Goal: Find specific fact: Find specific fact

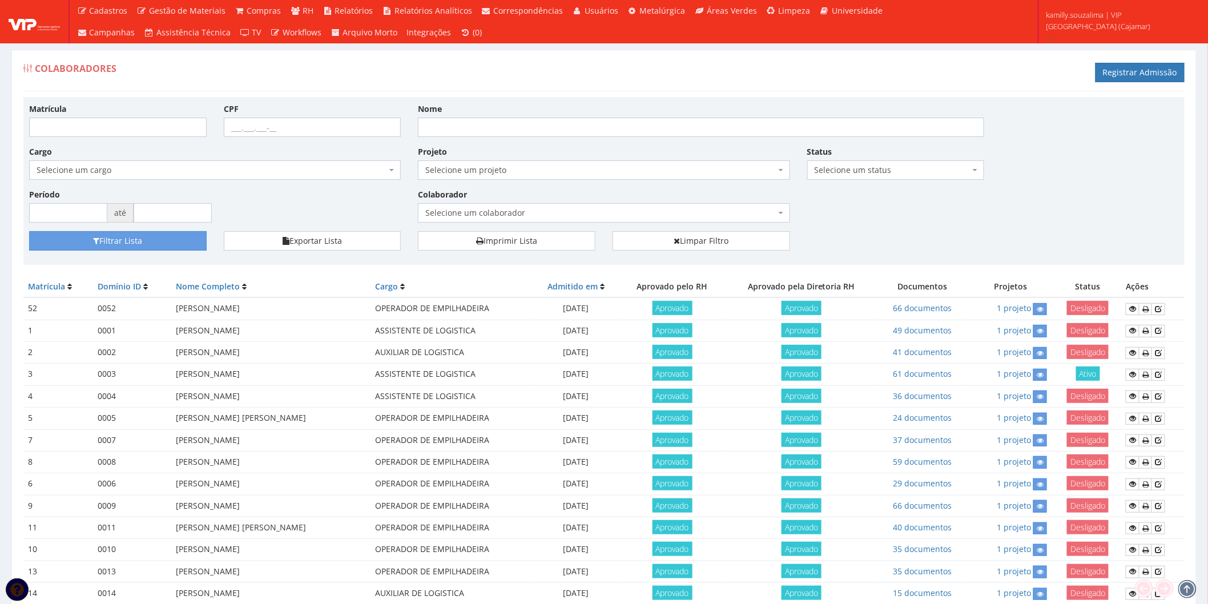
click at [497, 210] on span "Selecione um colaborador" at bounding box center [600, 212] width 350 height 11
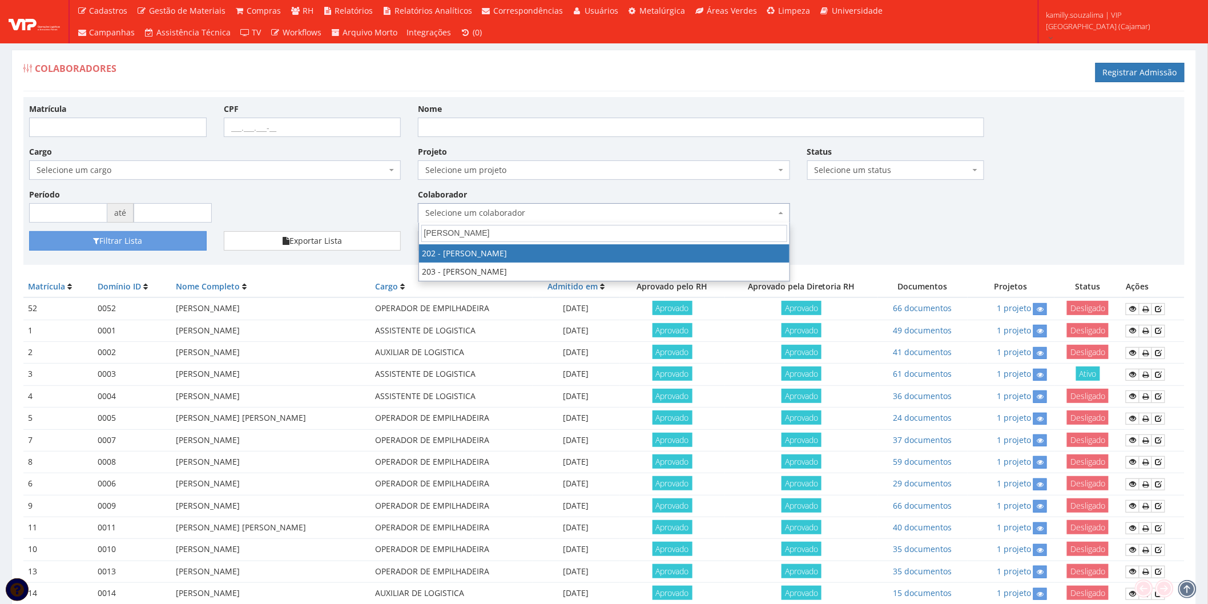
type input "robert"
drag, startPoint x: 501, startPoint y: 249, endPoint x: 341, endPoint y: 249, distance: 159.8
select select "4118"
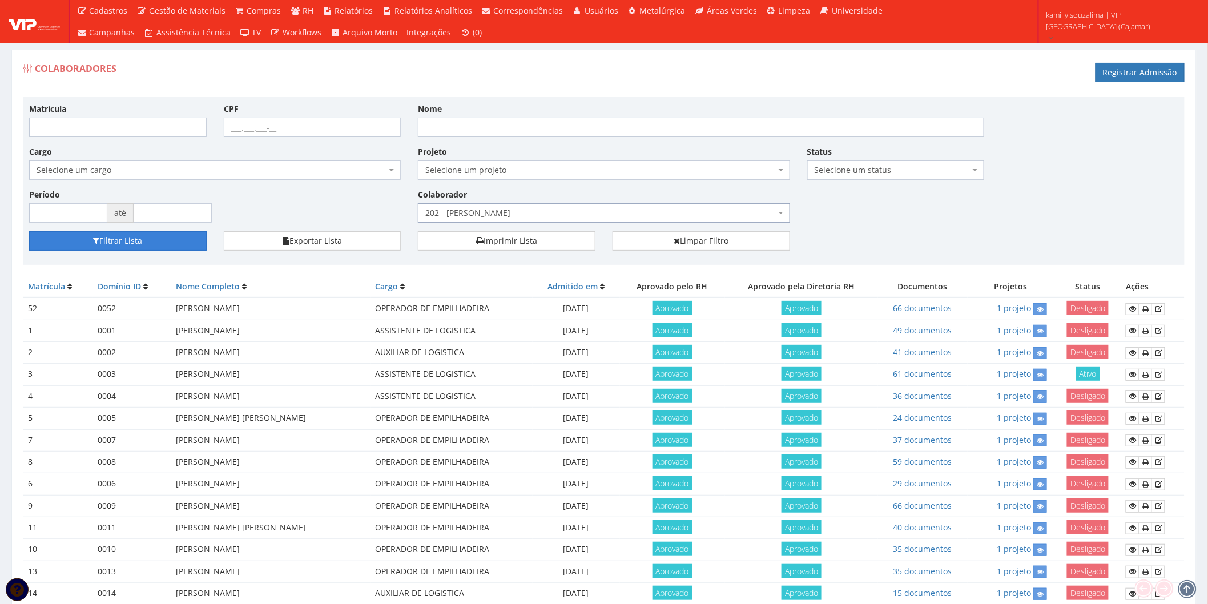
click at [172, 236] on button "Filtrar Lista" at bounding box center [117, 240] width 177 height 19
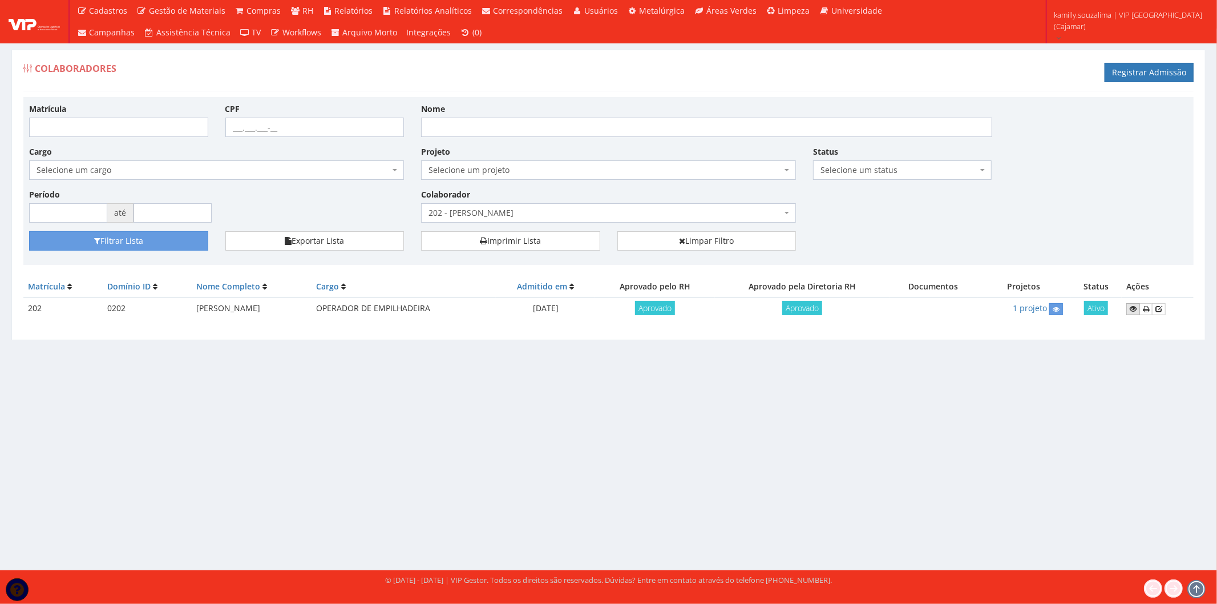
click at [1137, 312] on icon at bounding box center [1133, 309] width 7 height 8
click at [489, 216] on span "202 - ROBERTO CARLOS BAPTISTA RODRIGUES" at bounding box center [605, 212] width 353 height 11
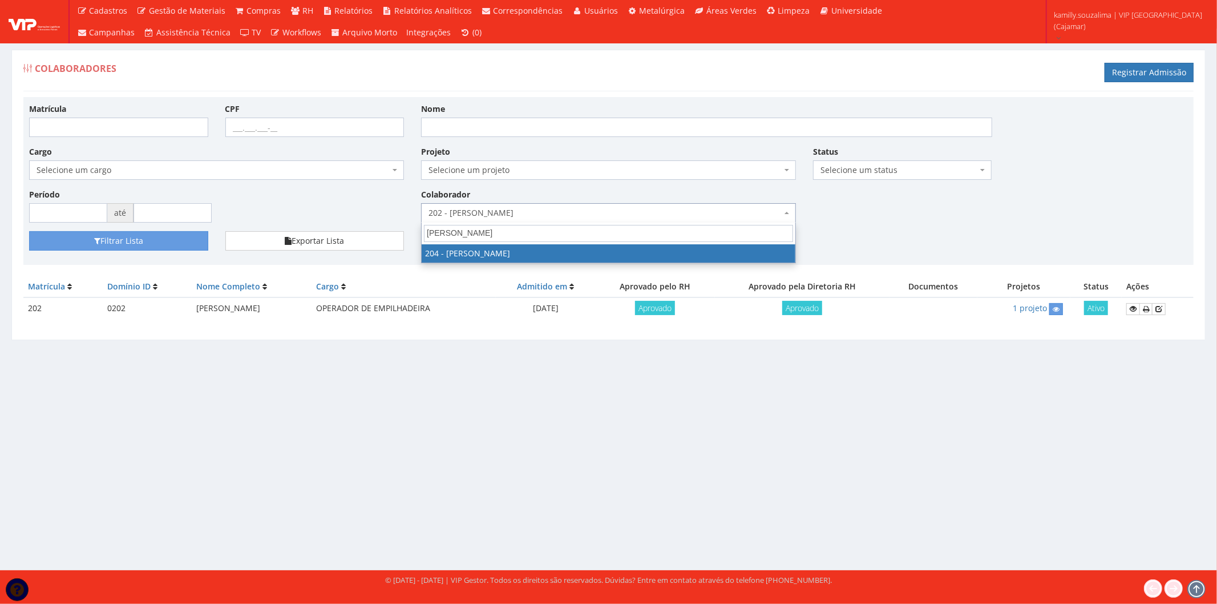
type input "daniel"
select select "4122"
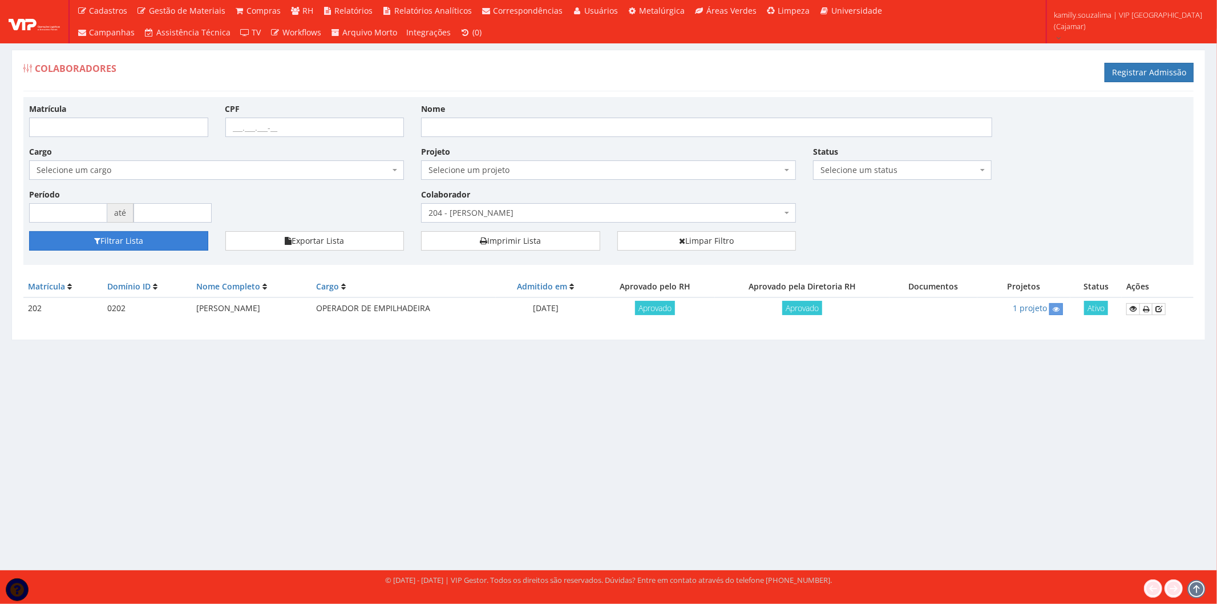
click at [76, 243] on button "Filtrar Lista" at bounding box center [118, 240] width 179 height 19
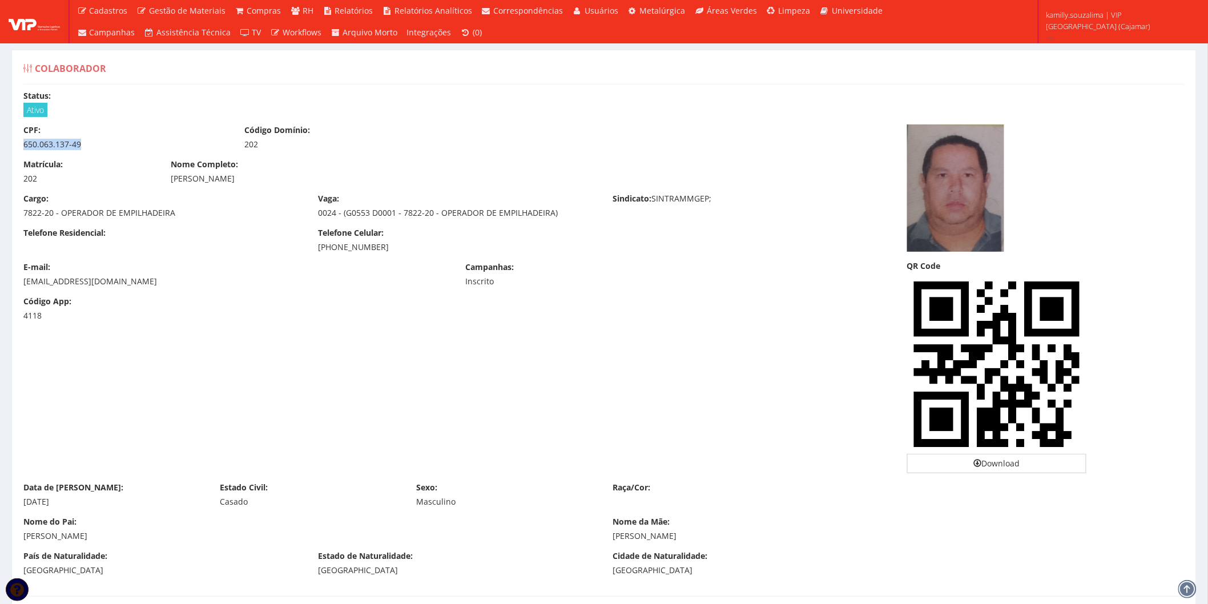
drag, startPoint x: 95, startPoint y: 149, endPoint x: 14, endPoint y: 147, distance: 81.6
copy div "650.063.137-49"
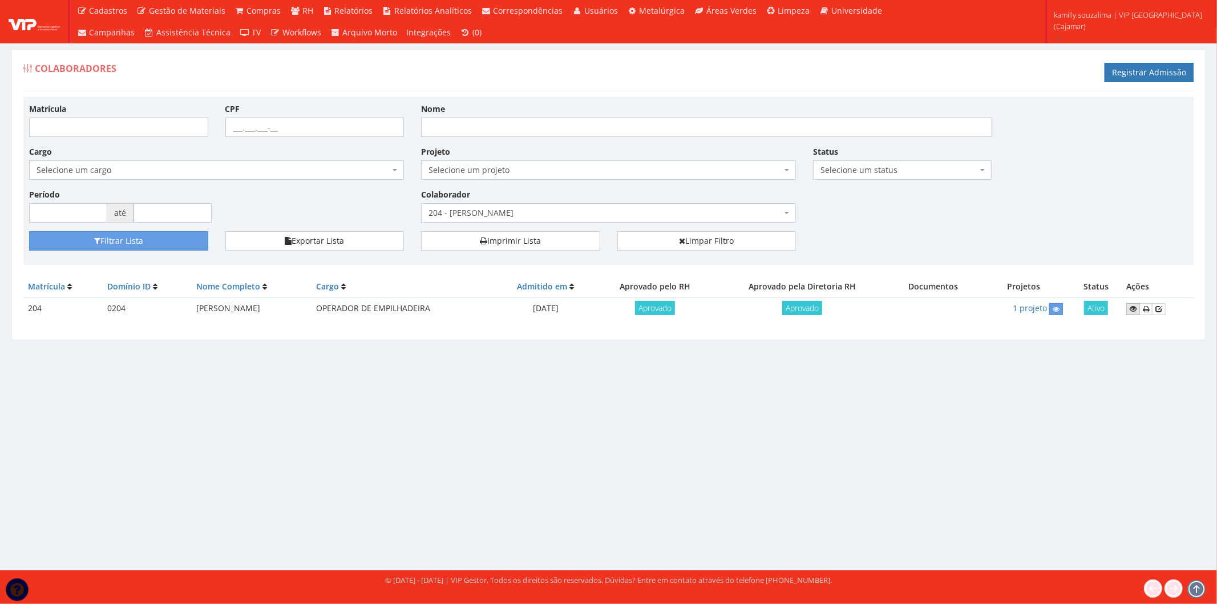
click at [1129, 311] on link at bounding box center [1134, 309] width 14 height 12
click at [471, 213] on span "204 - DANIEL DE JESUS MOURA" at bounding box center [605, 212] width 353 height 11
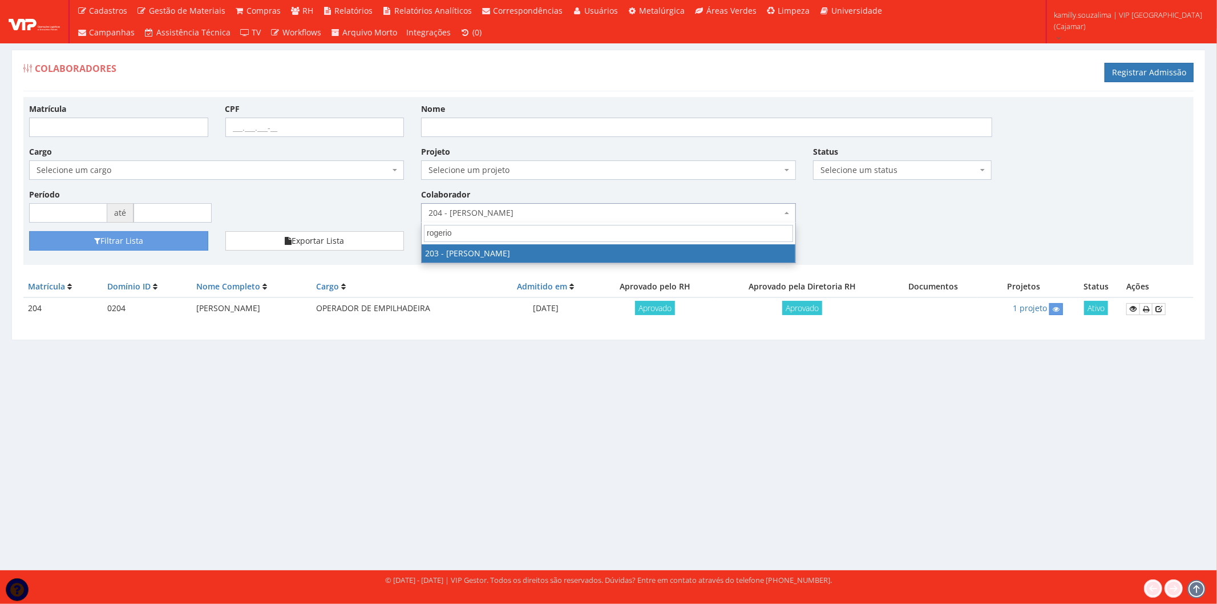
type input "rogerio"
select select "4121"
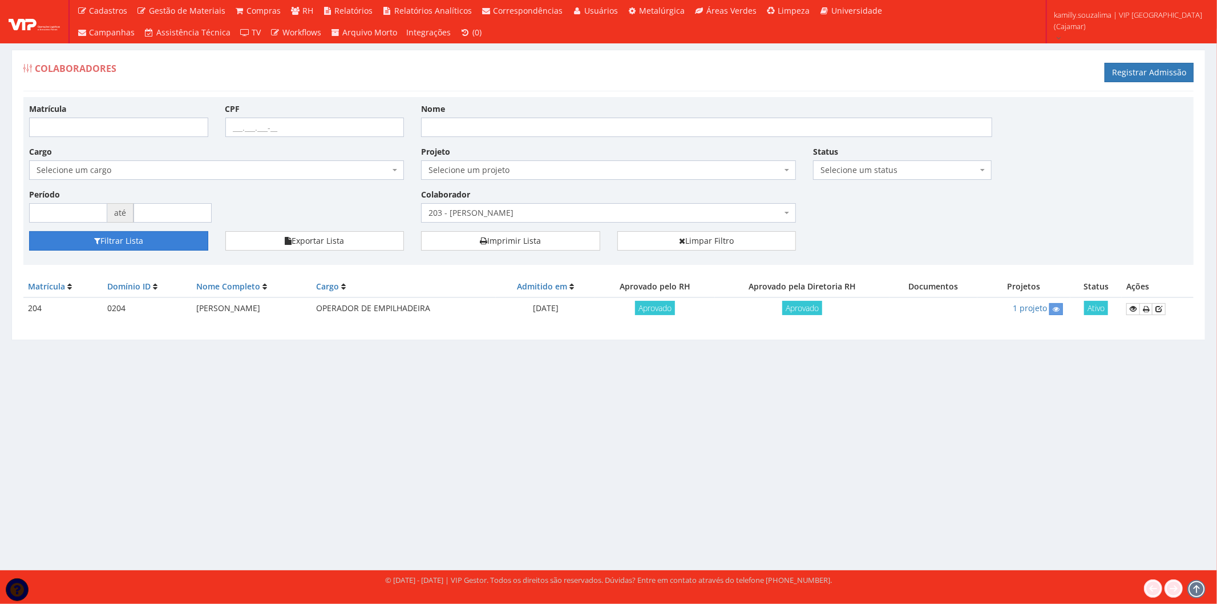
click at [130, 241] on button "Filtrar Lista" at bounding box center [118, 240] width 179 height 19
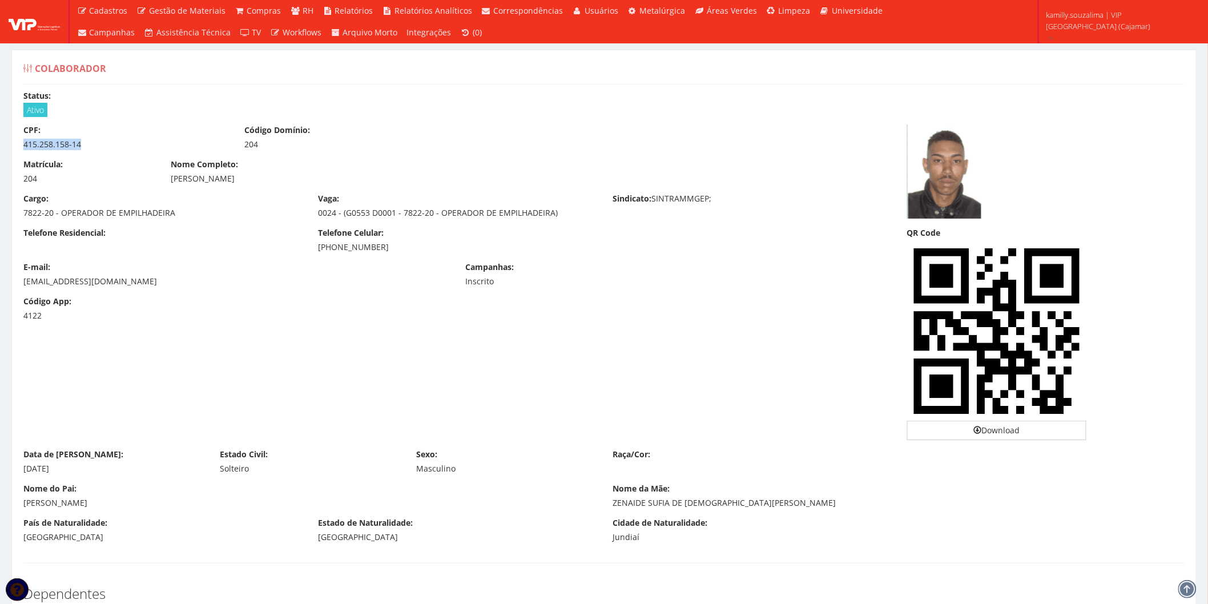
drag, startPoint x: 117, startPoint y: 143, endPoint x: -9, endPoint y: 149, distance: 125.7
click at [0, 149] on html "Cadastros Clientes Unidades Subclientes Unidades de Subclientes Projetos Vagas …" at bounding box center [604, 302] width 1208 height 604
copy div "415.258.158-14"
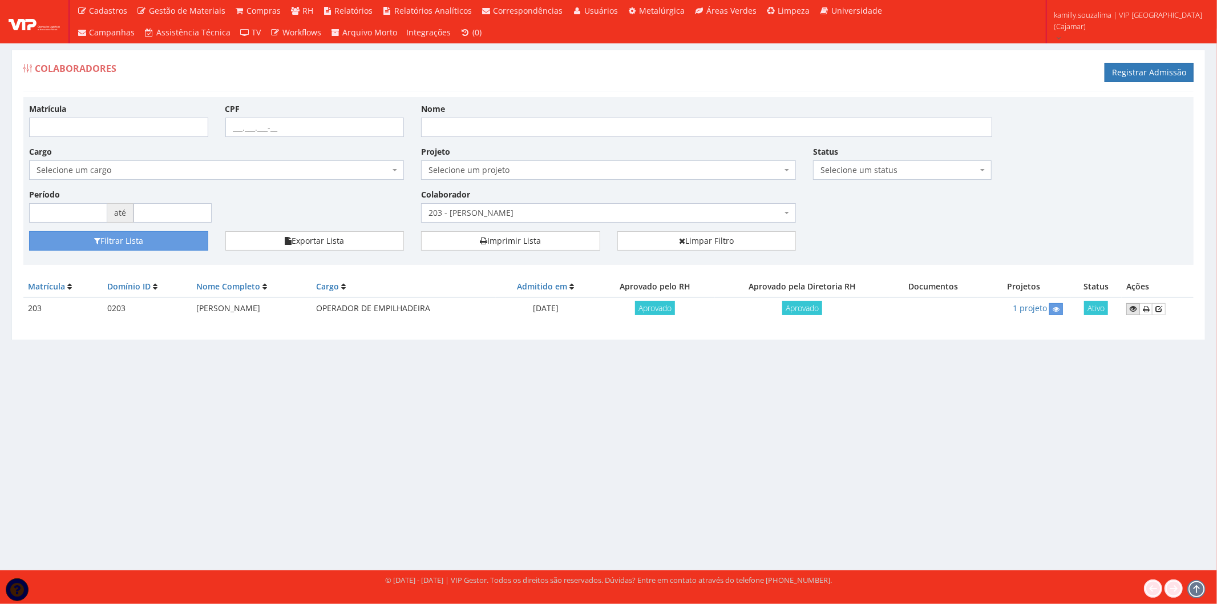
click at [1137, 307] on icon at bounding box center [1133, 309] width 7 height 8
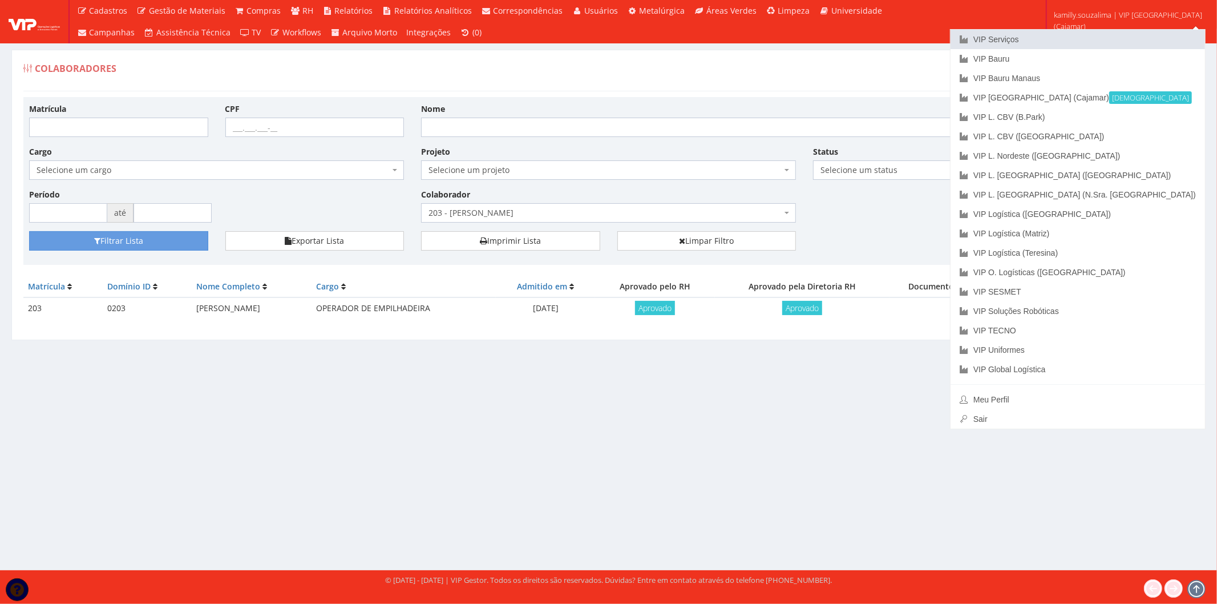
click at [1115, 43] on link "VIP Serviços" at bounding box center [1078, 39] width 255 height 19
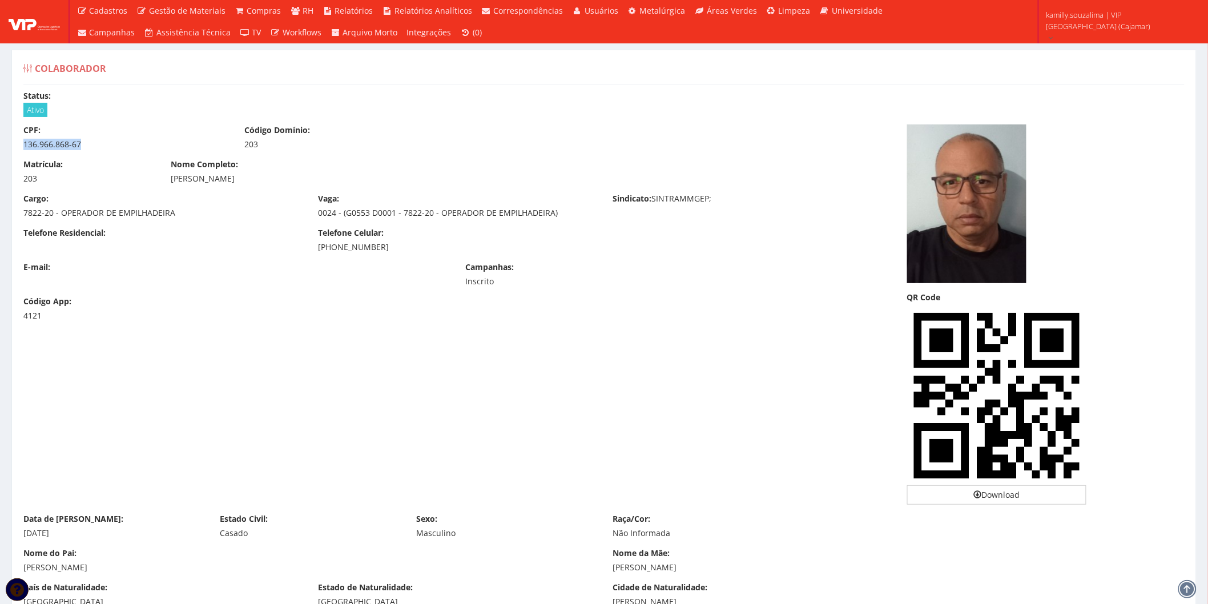
drag, startPoint x: 89, startPoint y: 143, endPoint x: 10, endPoint y: 144, distance: 78.8
copy div "136.966.868-67"
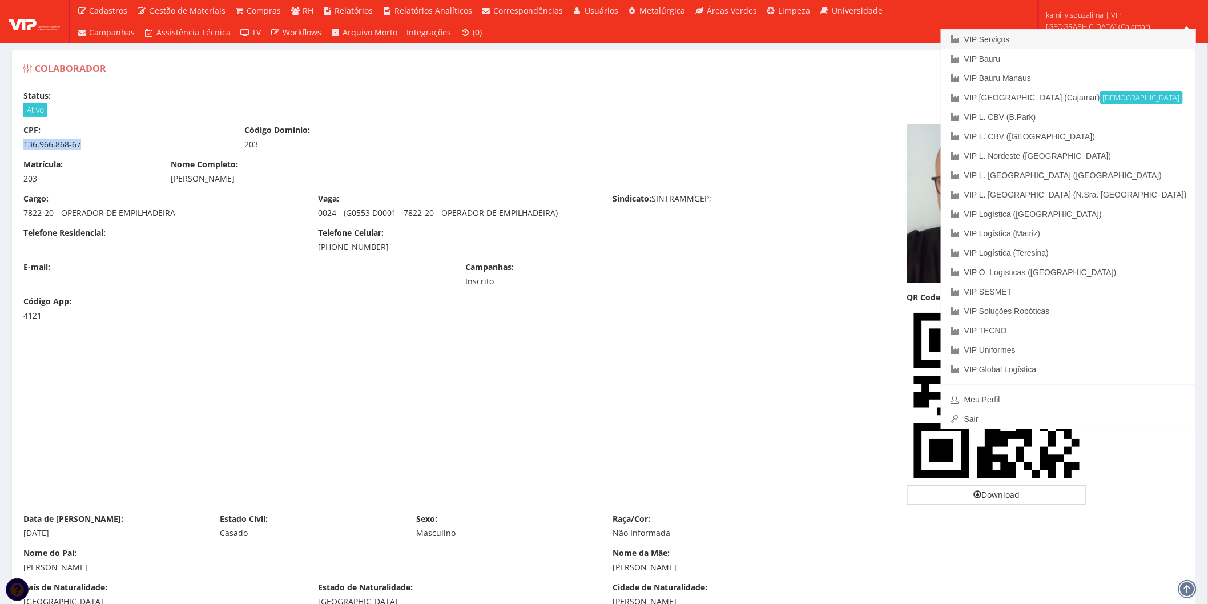
click at [1113, 38] on link "VIP Serviços" at bounding box center [1068, 39] width 255 height 19
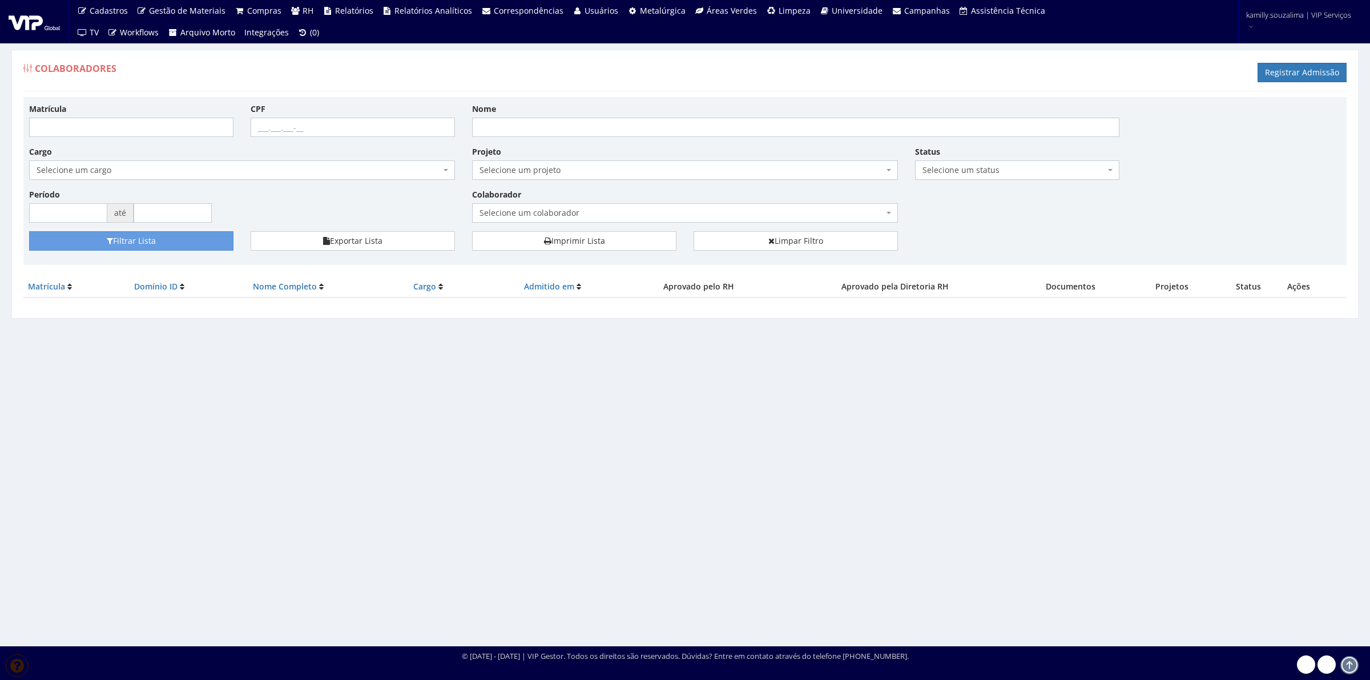
click at [577, 219] on span "Selecione um colaborador" at bounding box center [681, 212] width 404 height 11
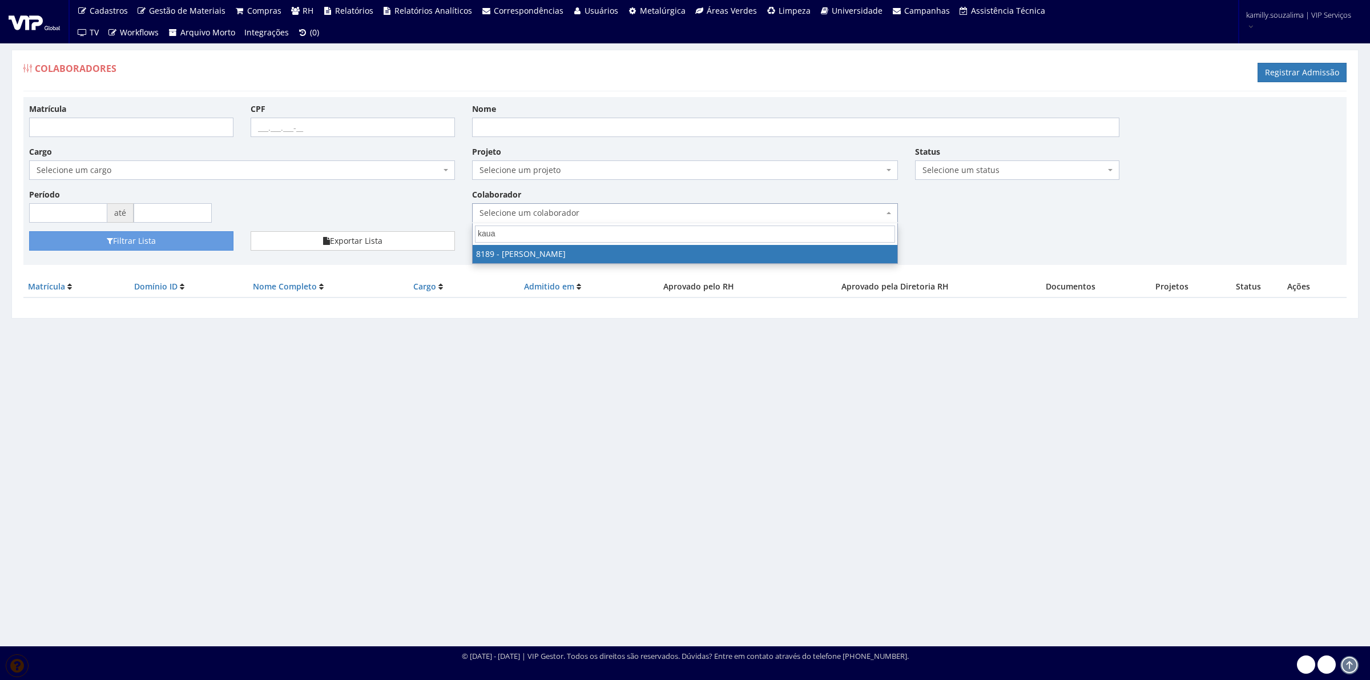
type input "kaua"
drag, startPoint x: 552, startPoint y: 252, endPoint x: 86, endPoint y: 265, distance: 467.1
select select "4120"
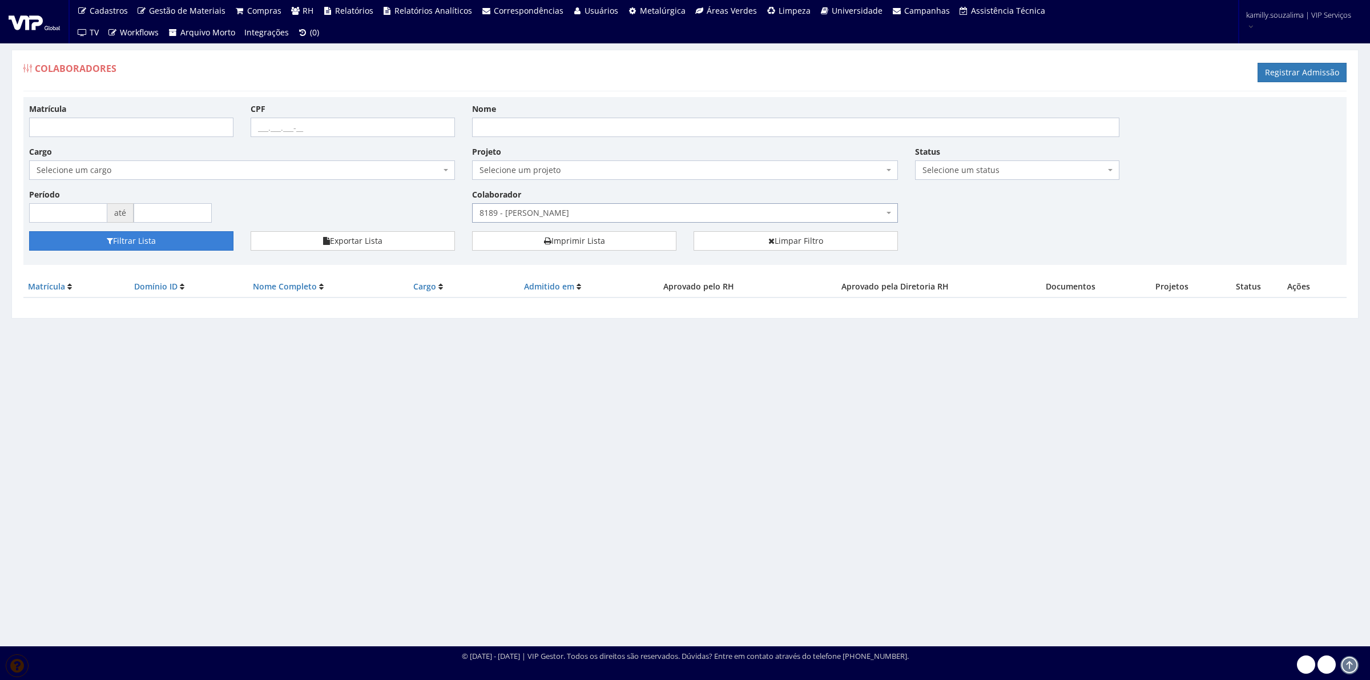
click at [146, 240] on button "Filtrar Lista" at bounding box center [131, 240] width 204 height 19
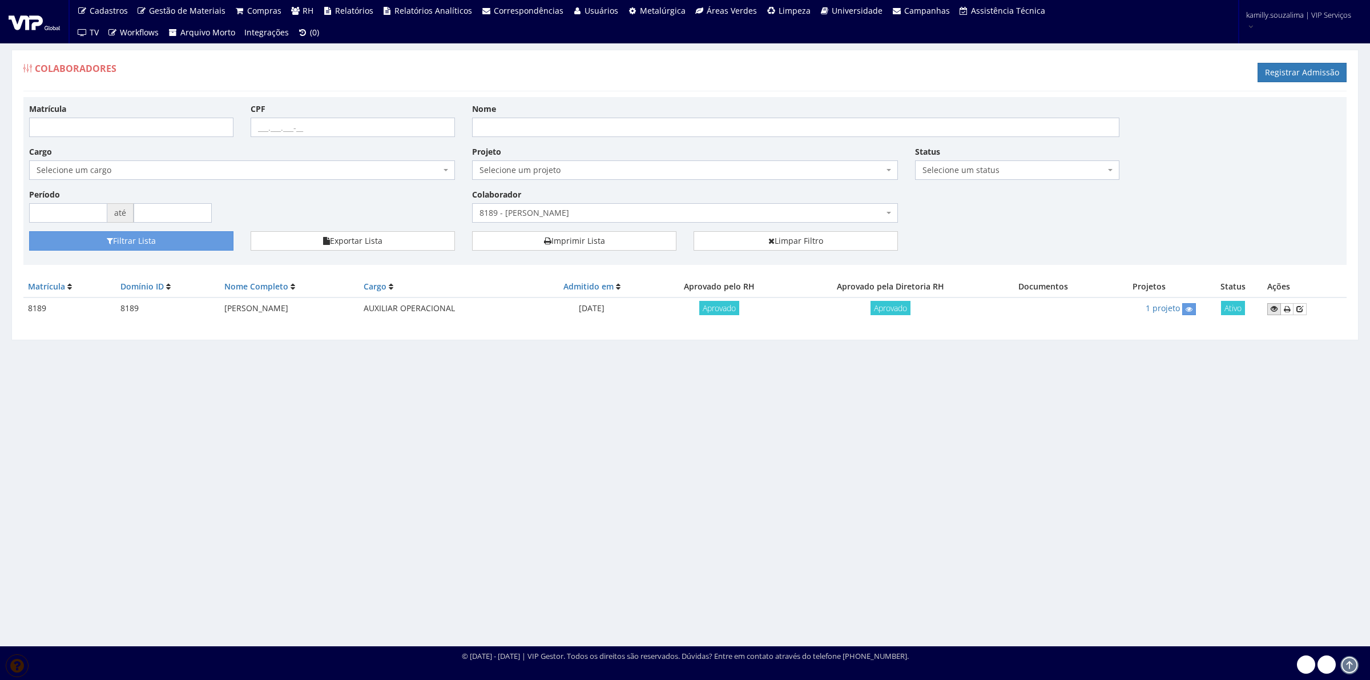
click at [1273, 306] on icon at bounding box center [1273, 309] width 7 height 8
click at [572, 212] on span "8189 - KAUA FERREIRA NUNES" at bounding box center [681, 212] width 404 height 11
type input "g"
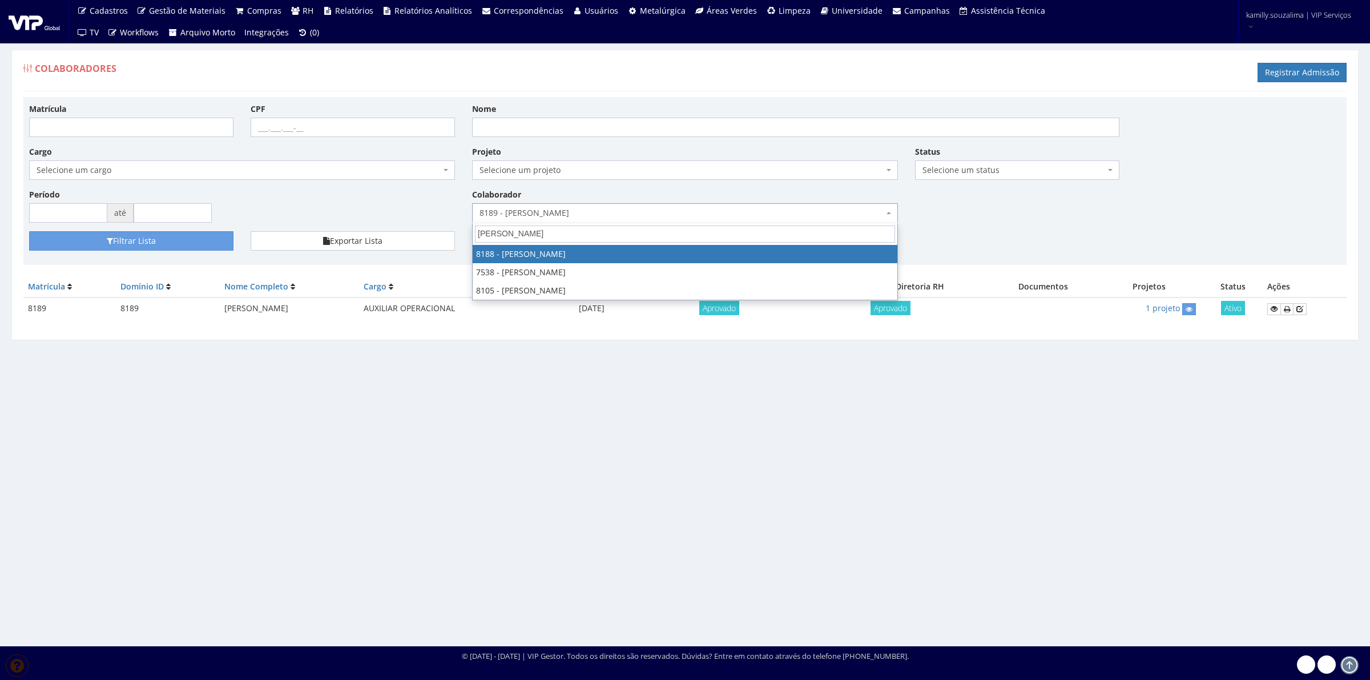
type input "Gabriel"
select select "4119"
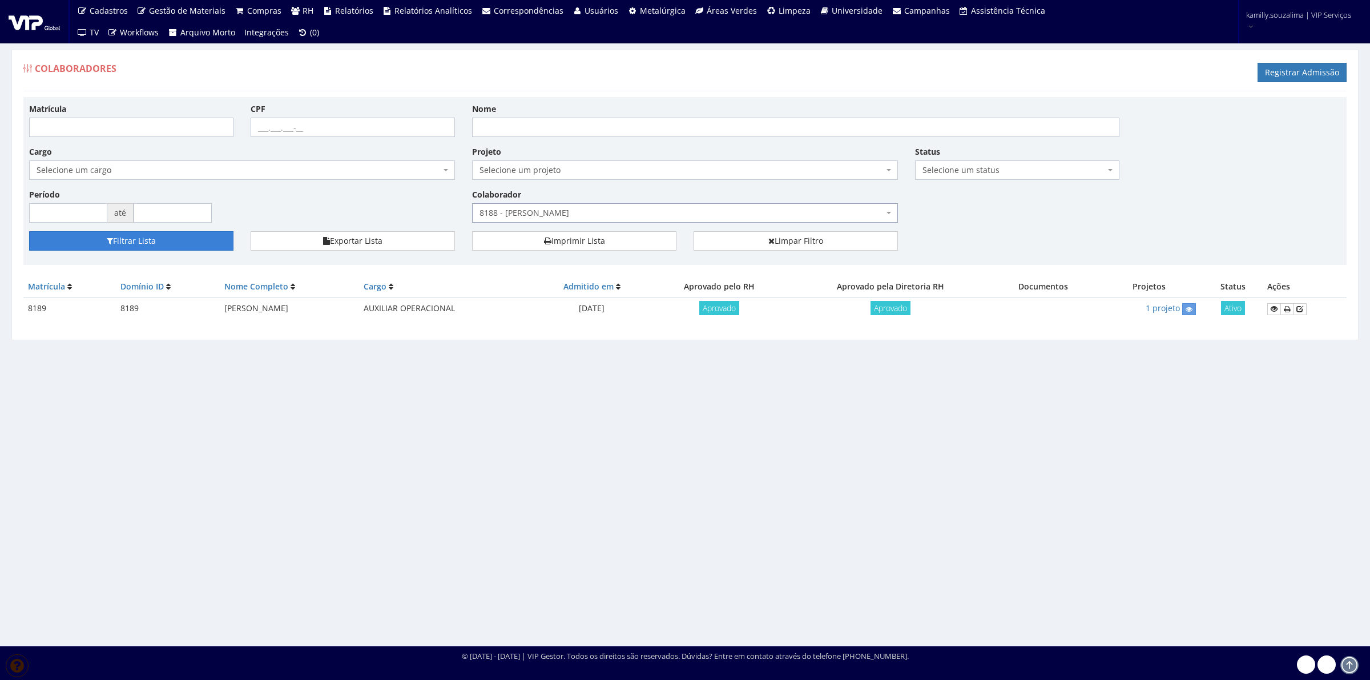
click at [142, 240] on button "Filtrar Lista" at bounding box center [131, 240] width 204 height 19
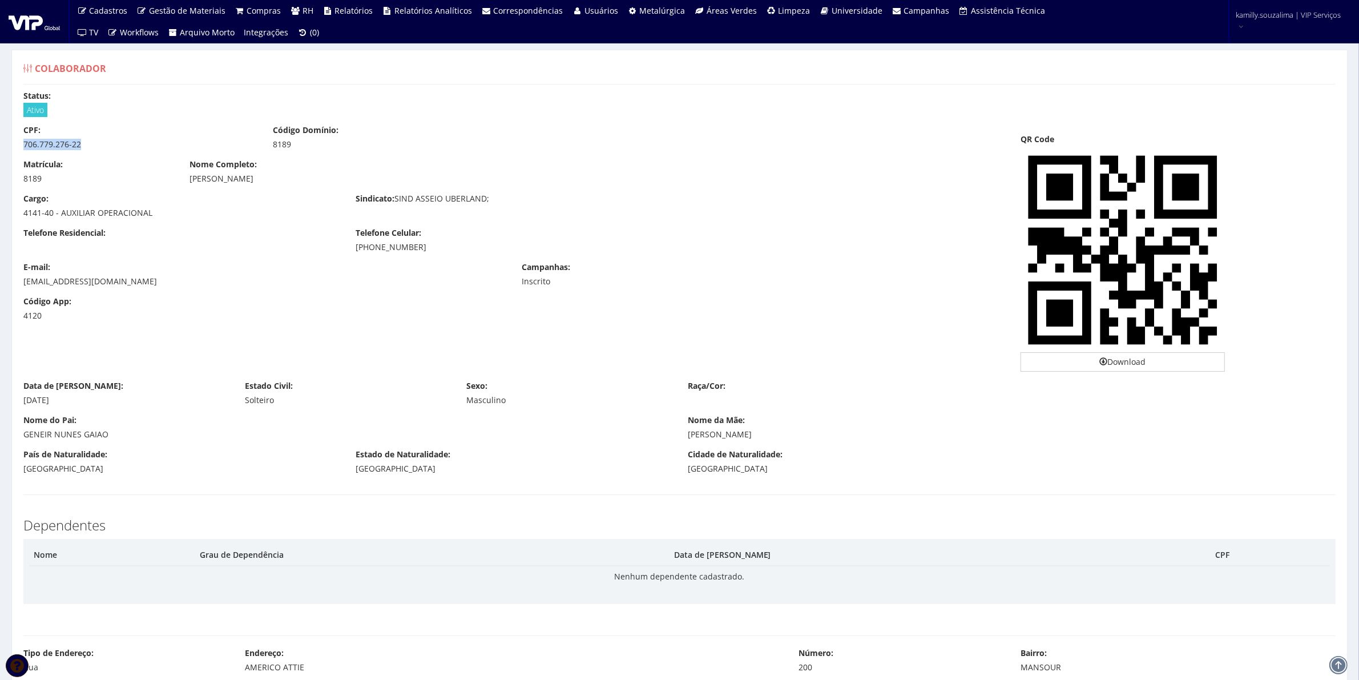
drag, startPoint x: 79, startPoint y: 143, endPoint x: -13, endPoint y: 143, distance: 91.9
click at [0, 143] on html "Cadastros Clientes Unidades Subclientes Unidades de Subclientes Projetos Vagas …" at bounding box center [679, 340] width 1359 height 680
copy div "706.779.276-22"
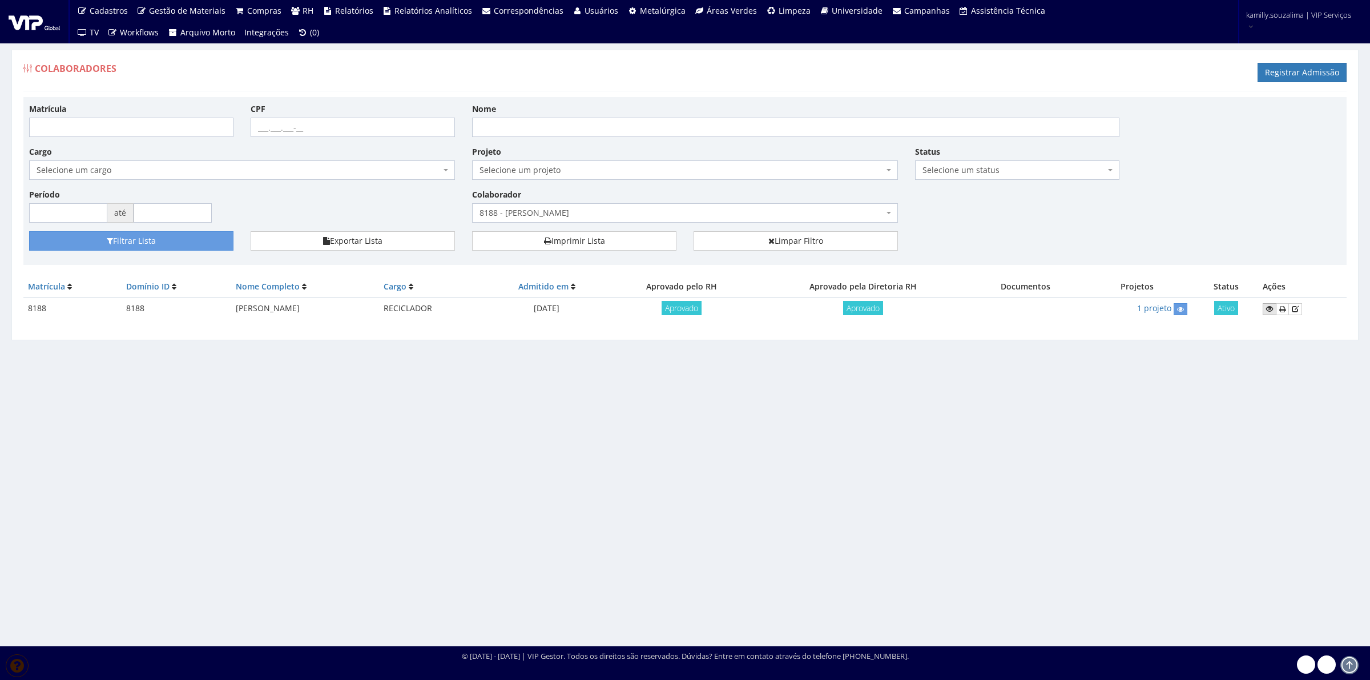
click at [1265, 306] on link at bounding box center [1269, 309] width 14 height 12
click at [796, 247] on link "Limpar Filtro" at bounding box center [795, 240] width 204 height 19
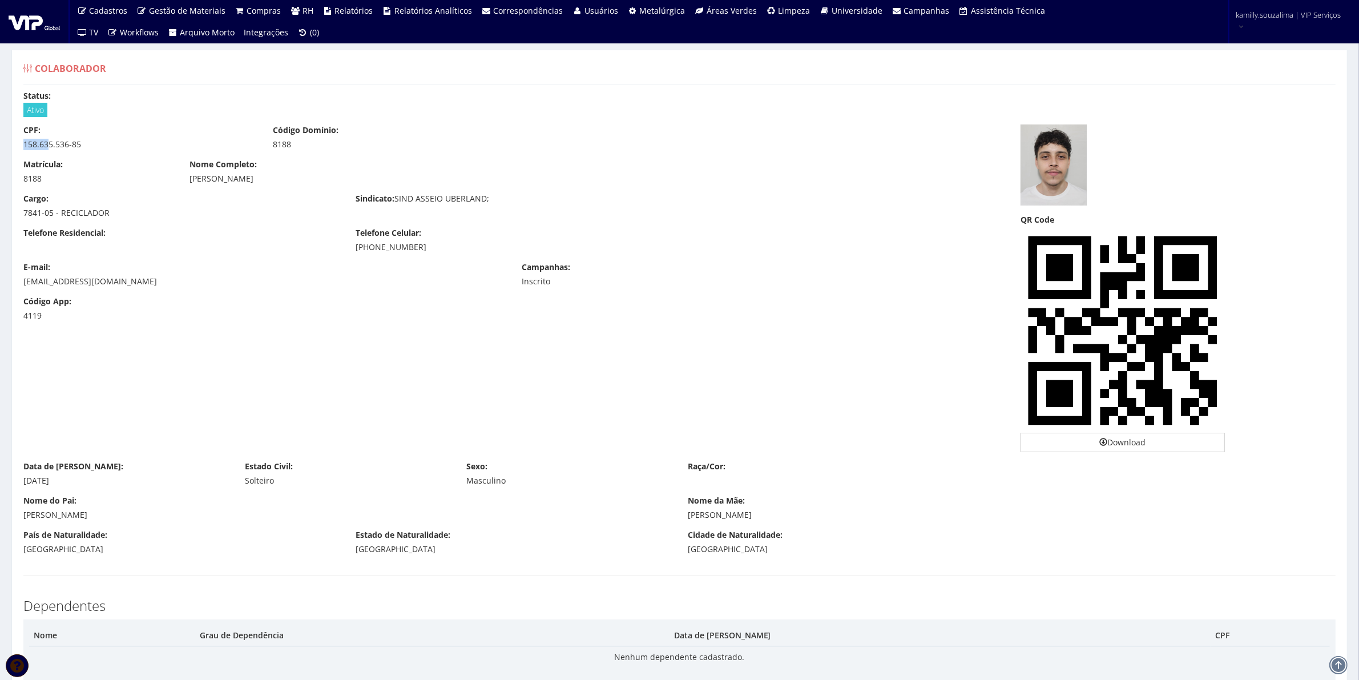
click at [0, 144] on html "Cadastros Clientes Unidades Subclientes Unidades de Subclientes Projetos Vagas …" at bounding box center [679, 340] width 1359 height 680
drag, startPoint x: 92, startPoint y: 144, endPoint x: -8, endPoint y: 143, distance: 99.9
click at [0, 143] on html "Cadastros Clientes Unidades Subclientes Unidades de Subclientes Projetos Vagas …" at bounding box center [679, 340] width 1359 height 680
copy div "158.635.536-85"
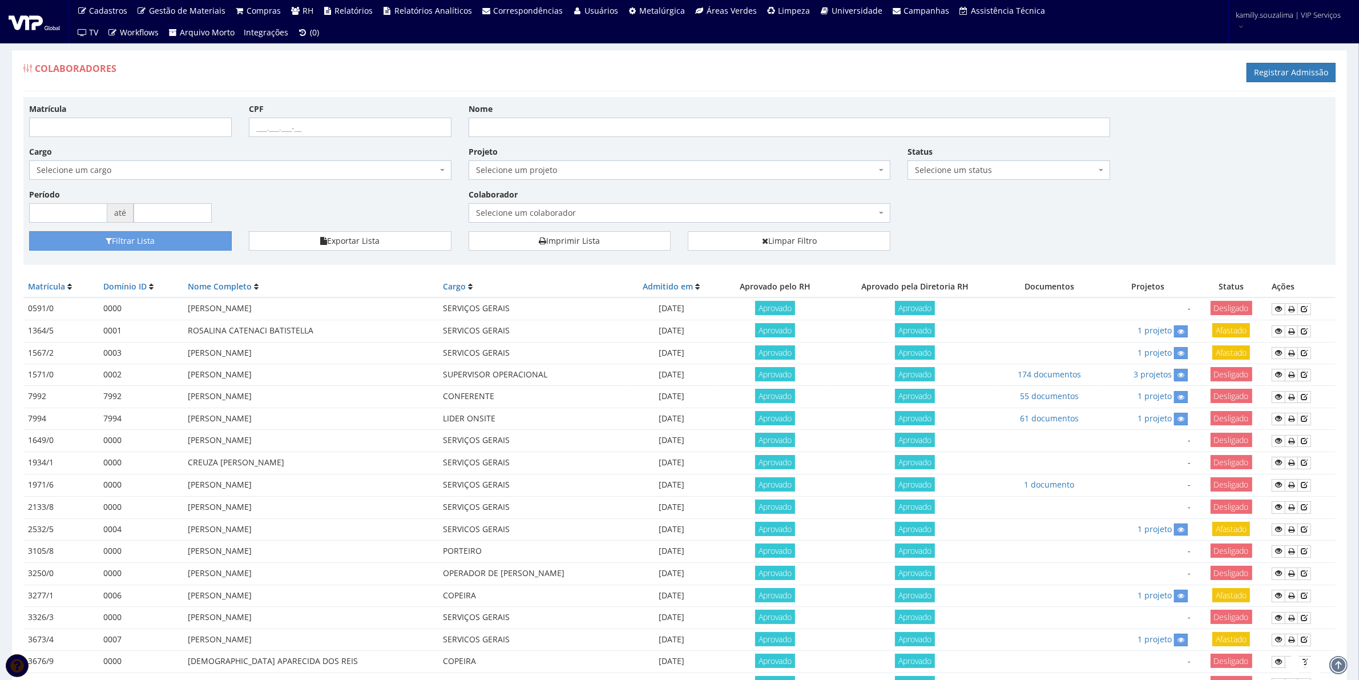
click at [1043, 232] on div "Filtrar Lista Exportar Lista Imprimir Lista Limpar Filtro" at bounding box center [680, 245] width 1318 height 28
